Goal: Check status: Check status

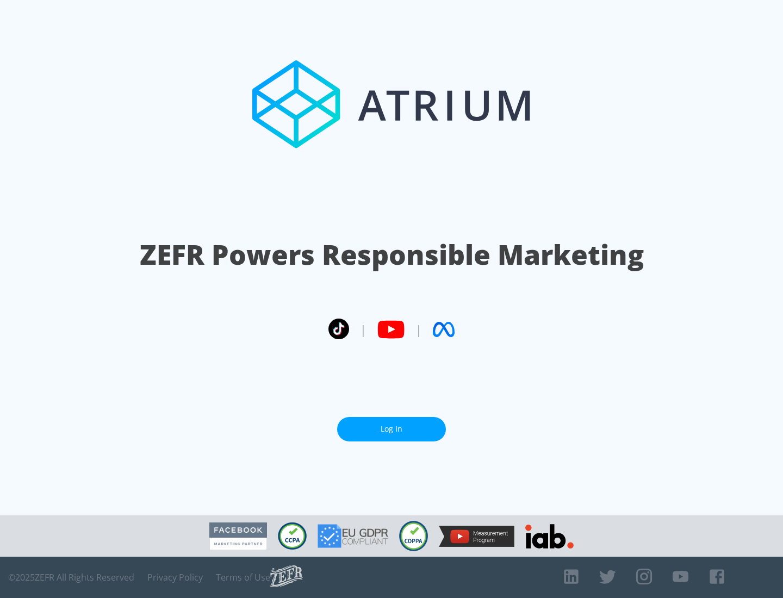
click at [391, 425] on link "Log In" at bounding box center [391, 429] width 109 height 24
